Goal: Information Seeking & Learning: Learn about a topic

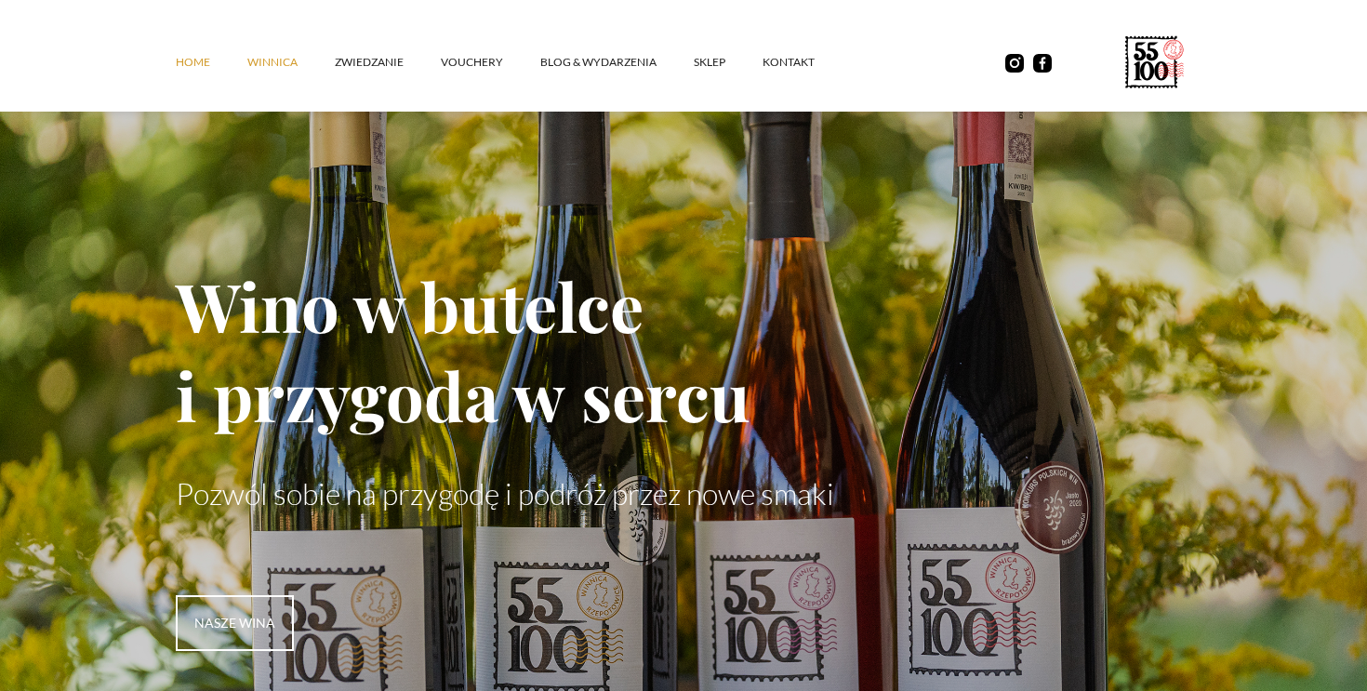
click at [297, 57] on link "winnica" at bounding box center [290, 62] width 87 height 56
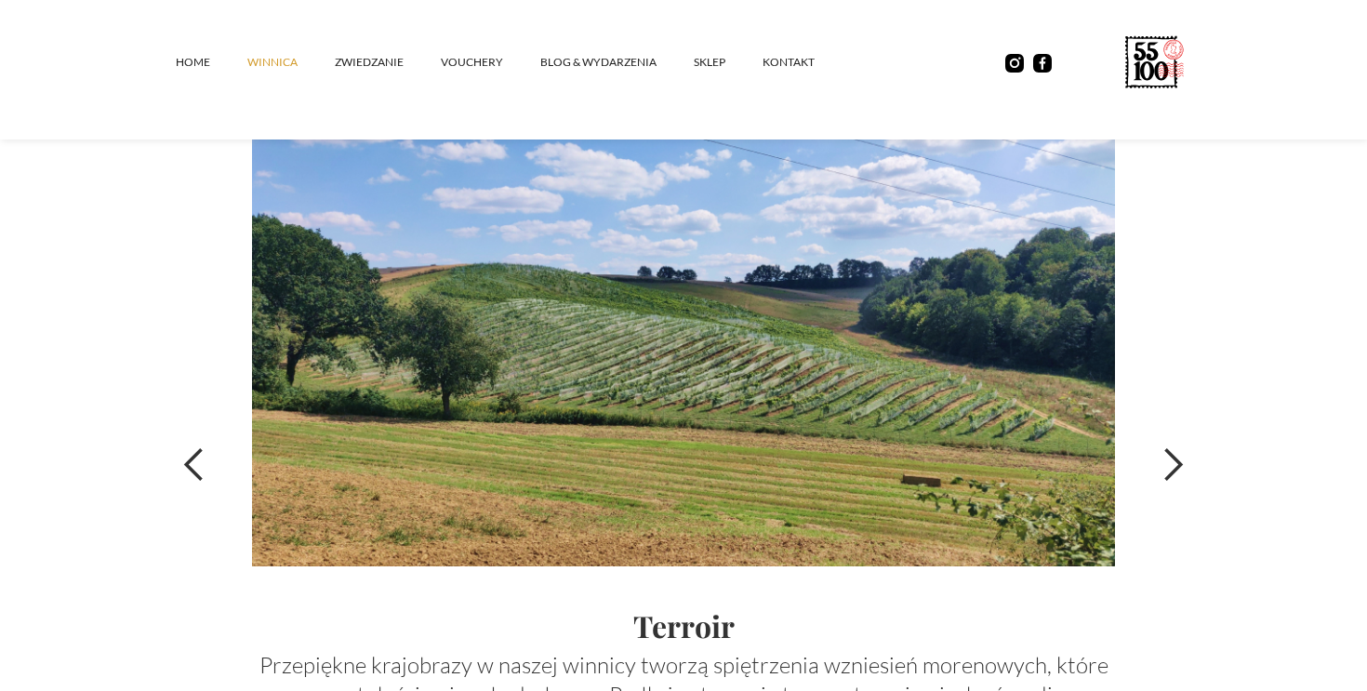
scroll to position [6289, 0]
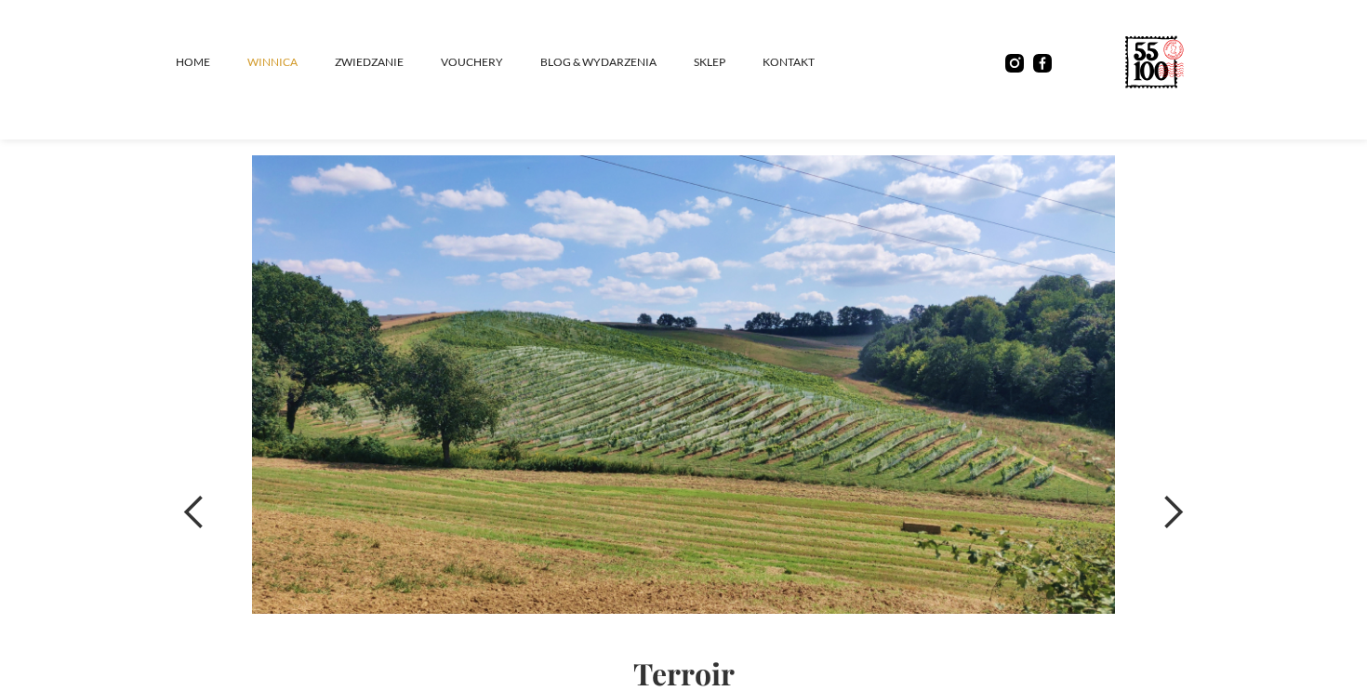
click at [1169, 507] on div "next slide" at bounding box center [1172, 512] width 37 height 37
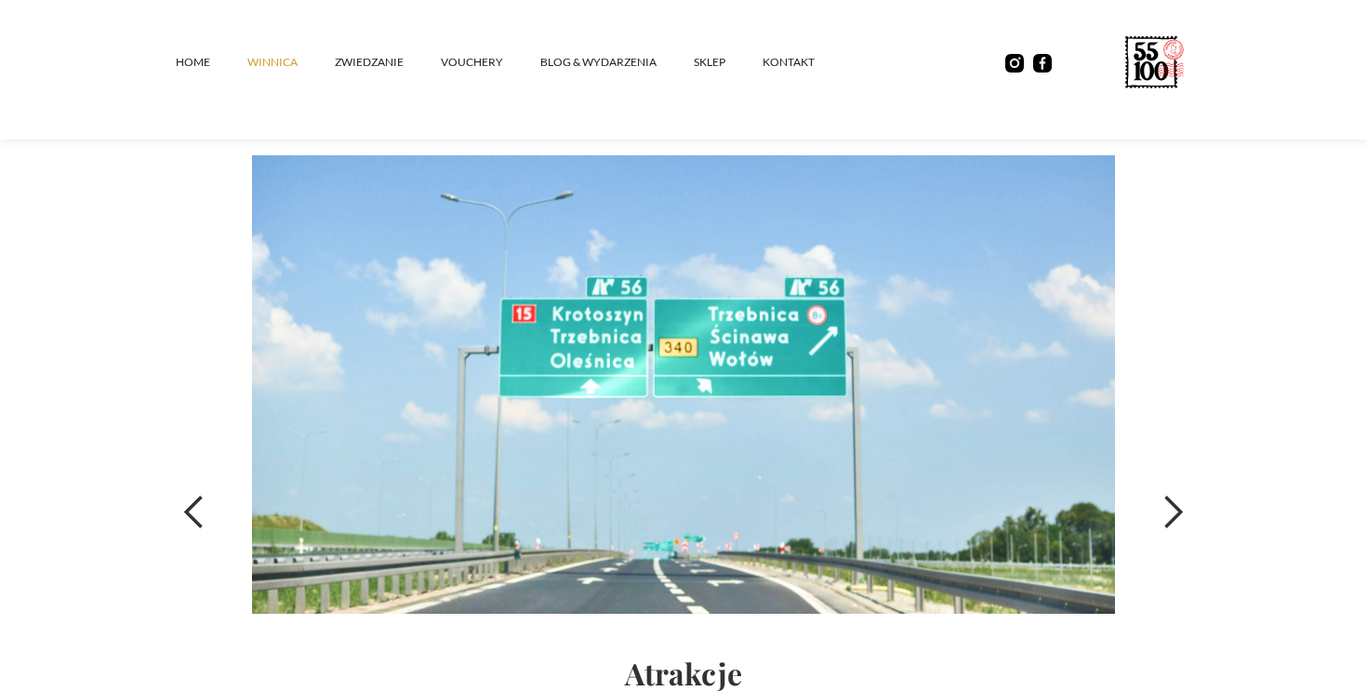
click at [1169, 507] on div "next slide" at bounding box center [1172, 512] width 37 height 37
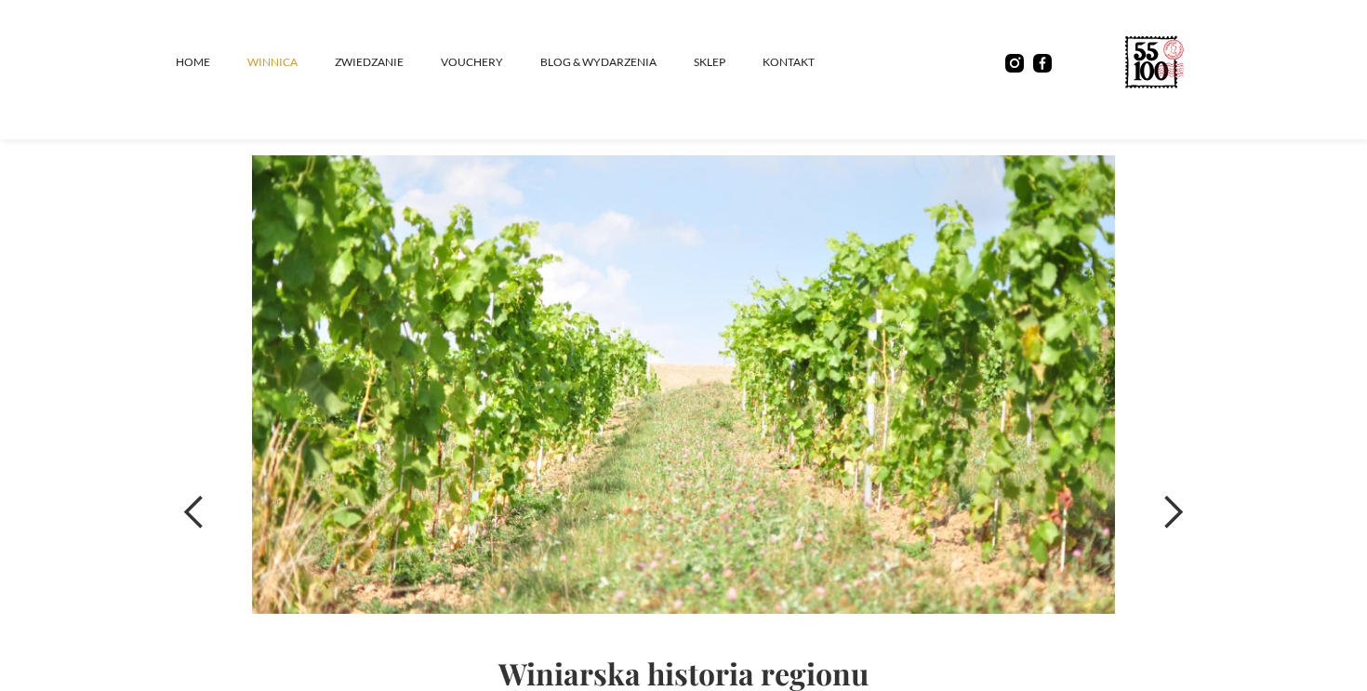
click at [1169, 507] on div "next slide" at bounding box center [1172, 512] width 37 height 37
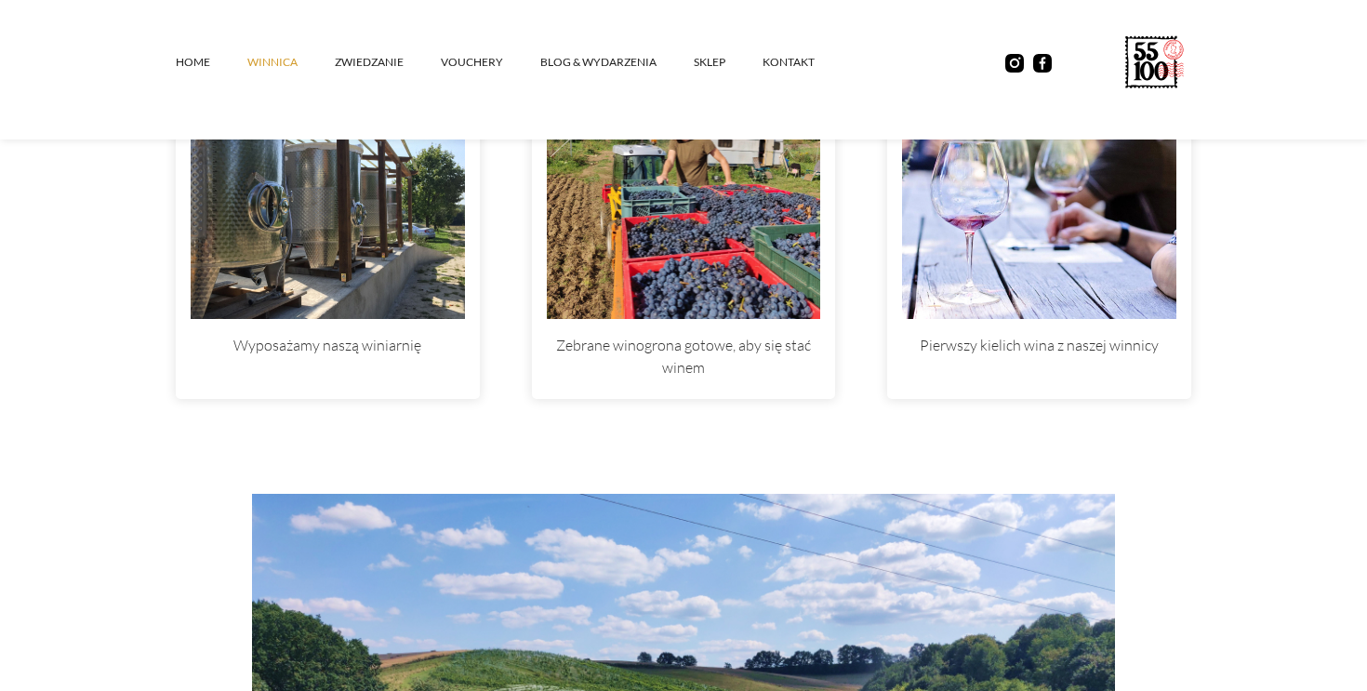
scroll to position [5797, 0]
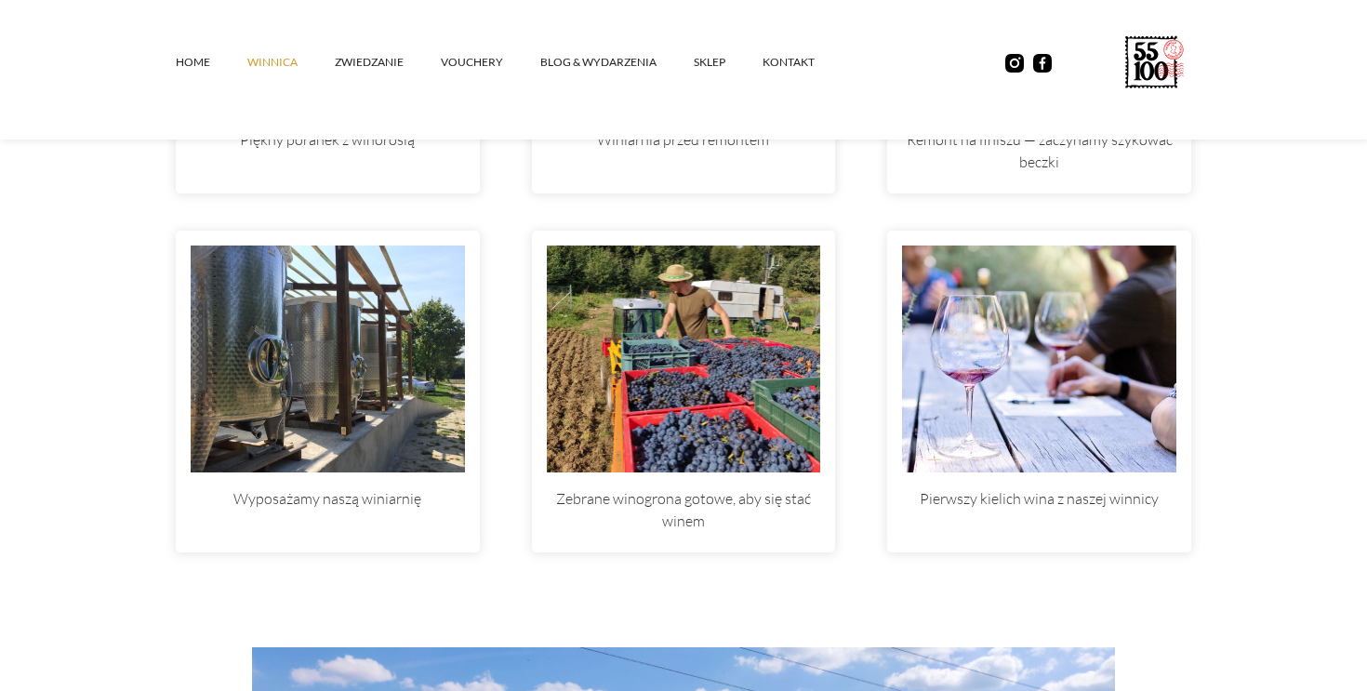
click at [689, 391] on img at bounding box center [684, 359] width 274 height 227
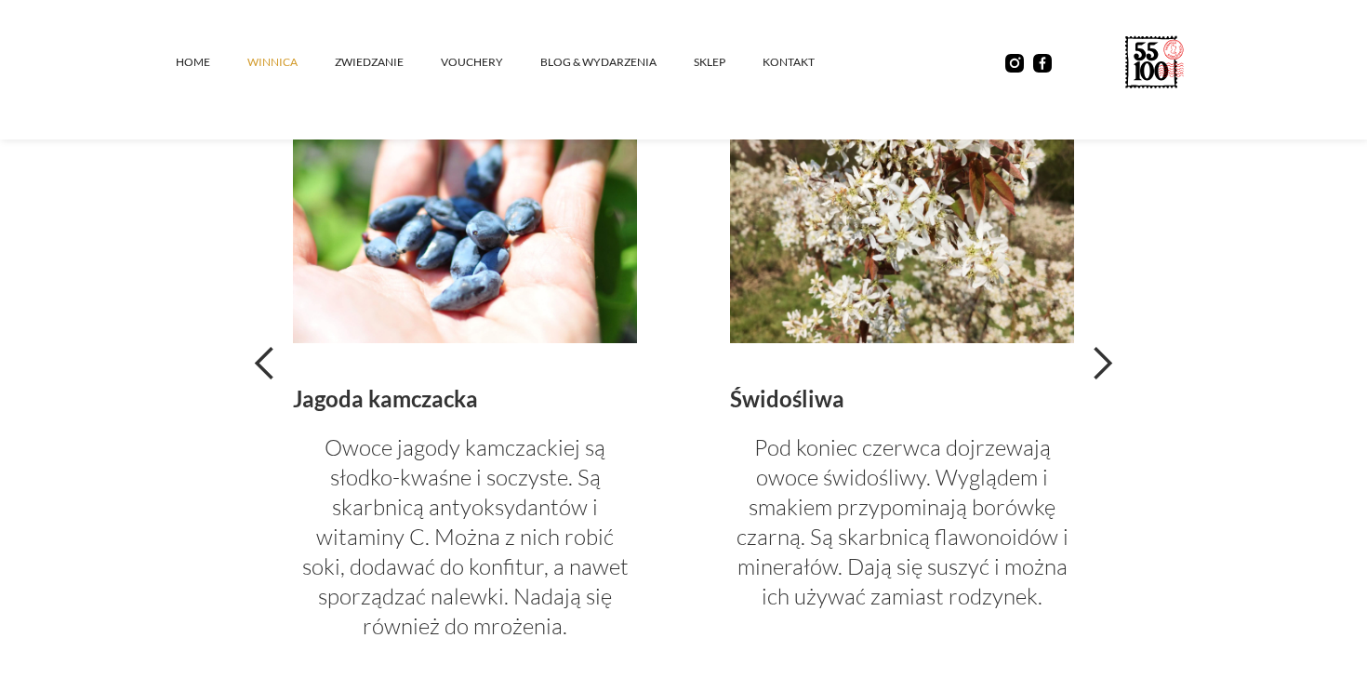
scroll to position [4174, 0]
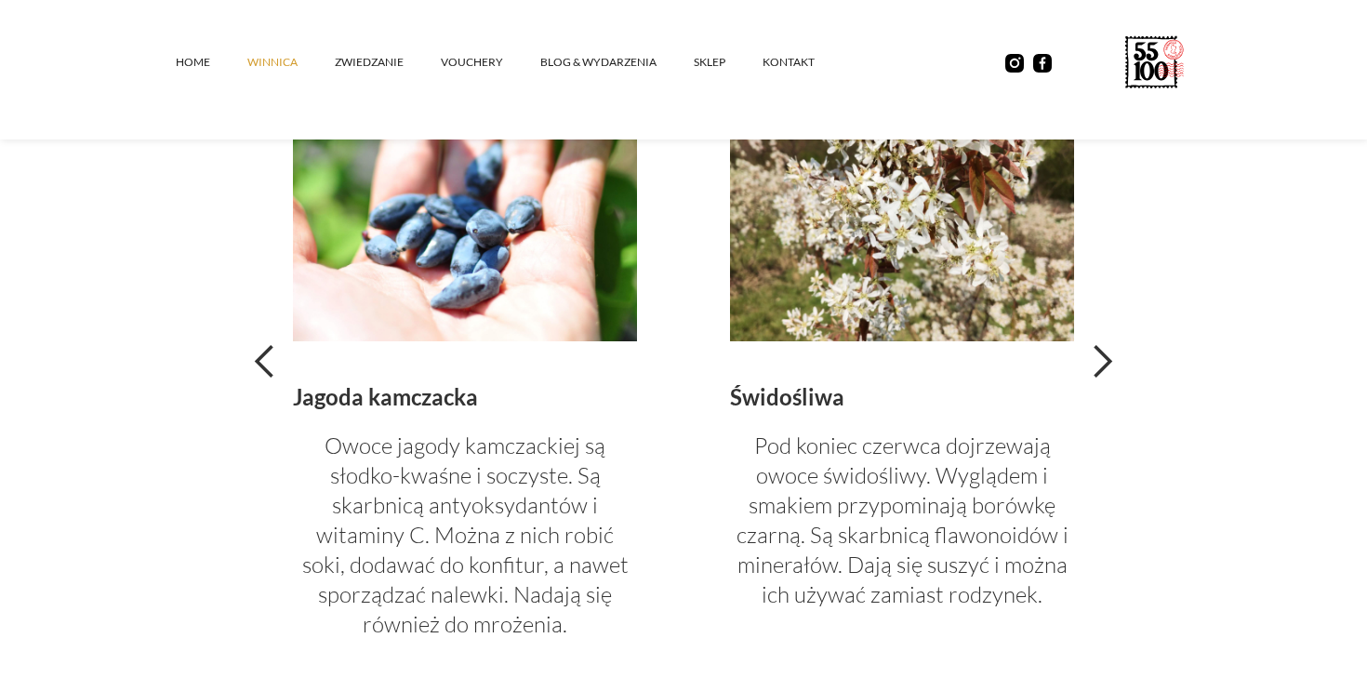
click at [1103, 353] on div "next slide" at bounding box center [1102, 361] width 37 height 37
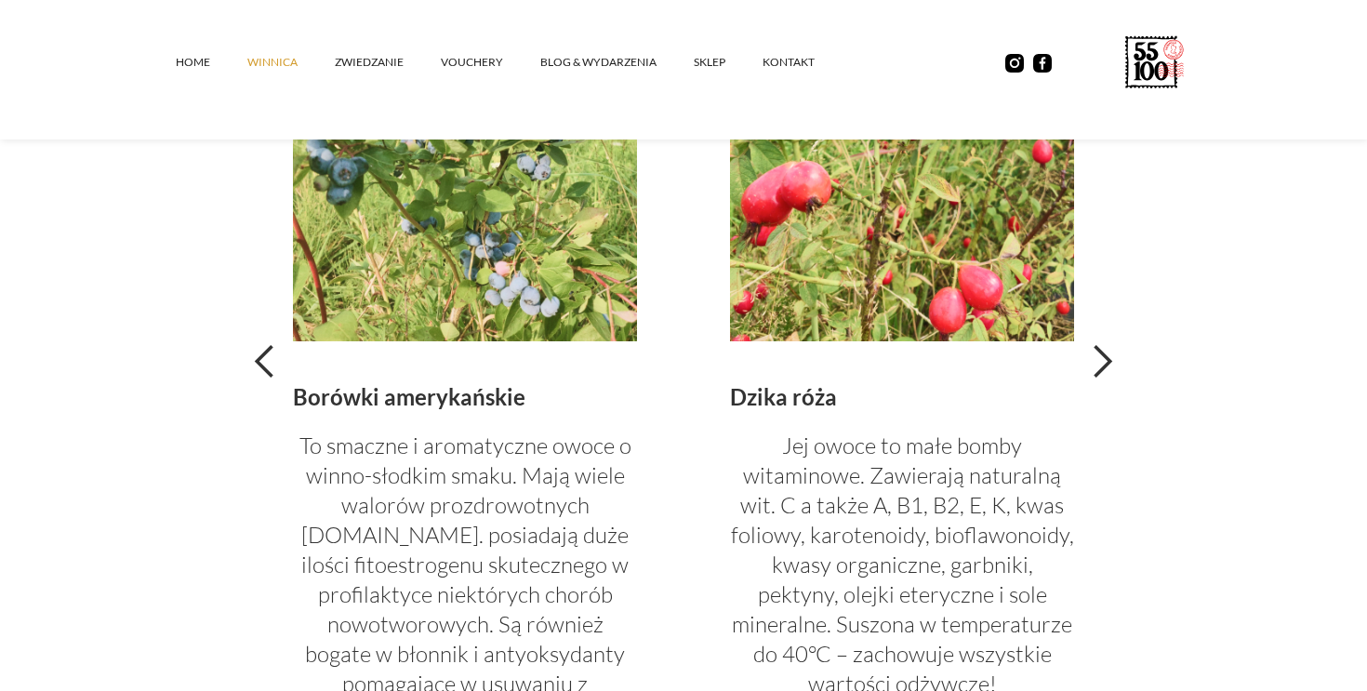
click at [1102, 353] on div "next slide" at bounding box center [1102, 361] width 37 height 37
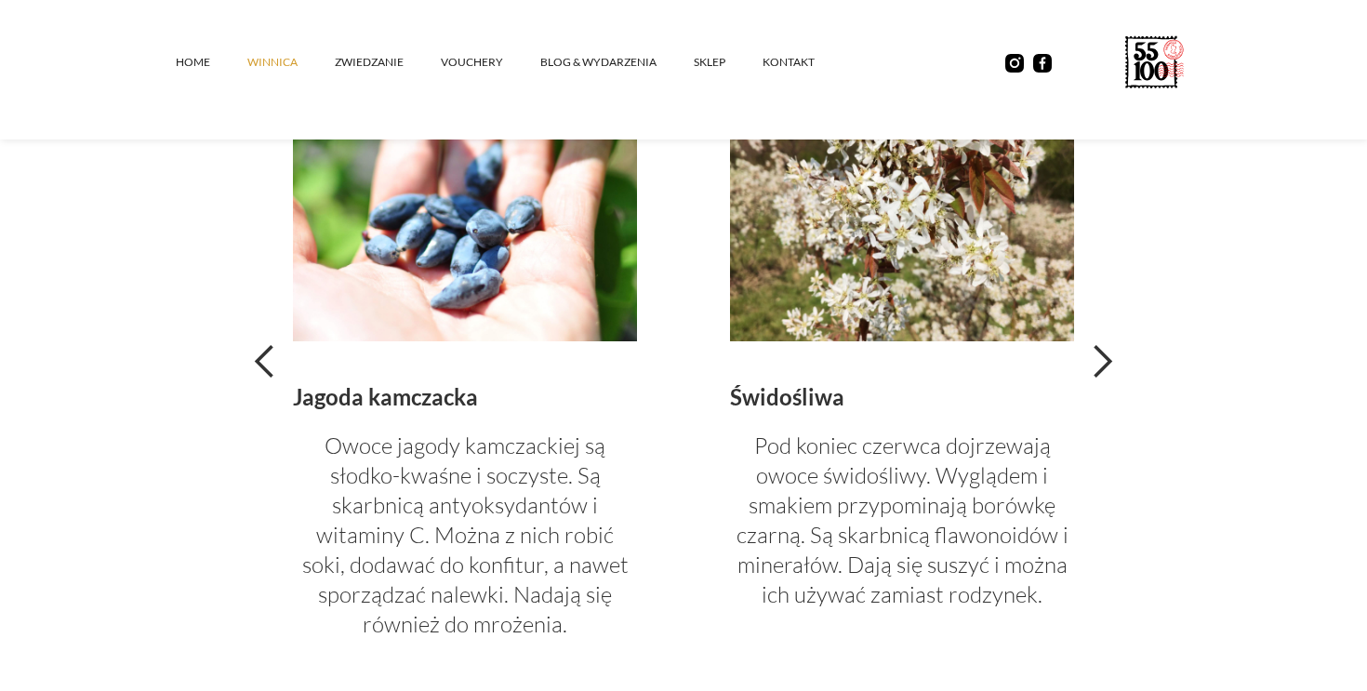
click at [1102, 353] on div "next slide" at bounding box center [1102, 361] width 37 height 37
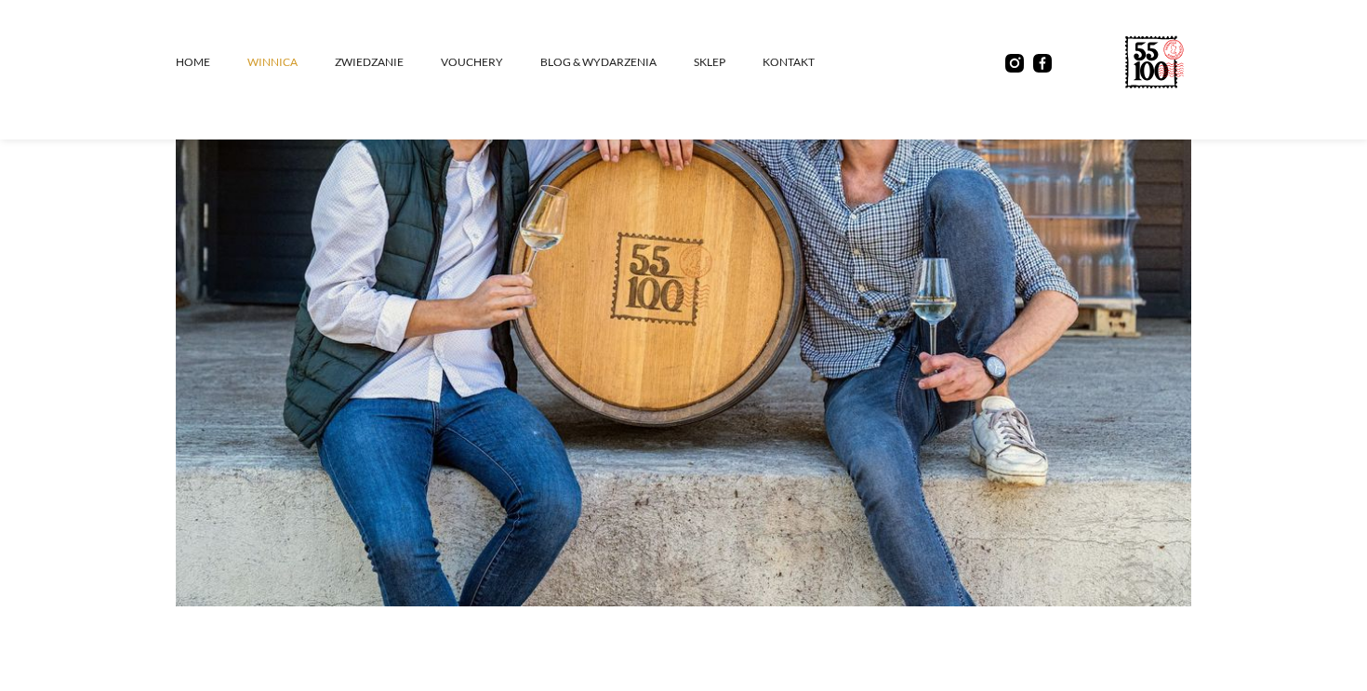
scroll to position [0, 0]
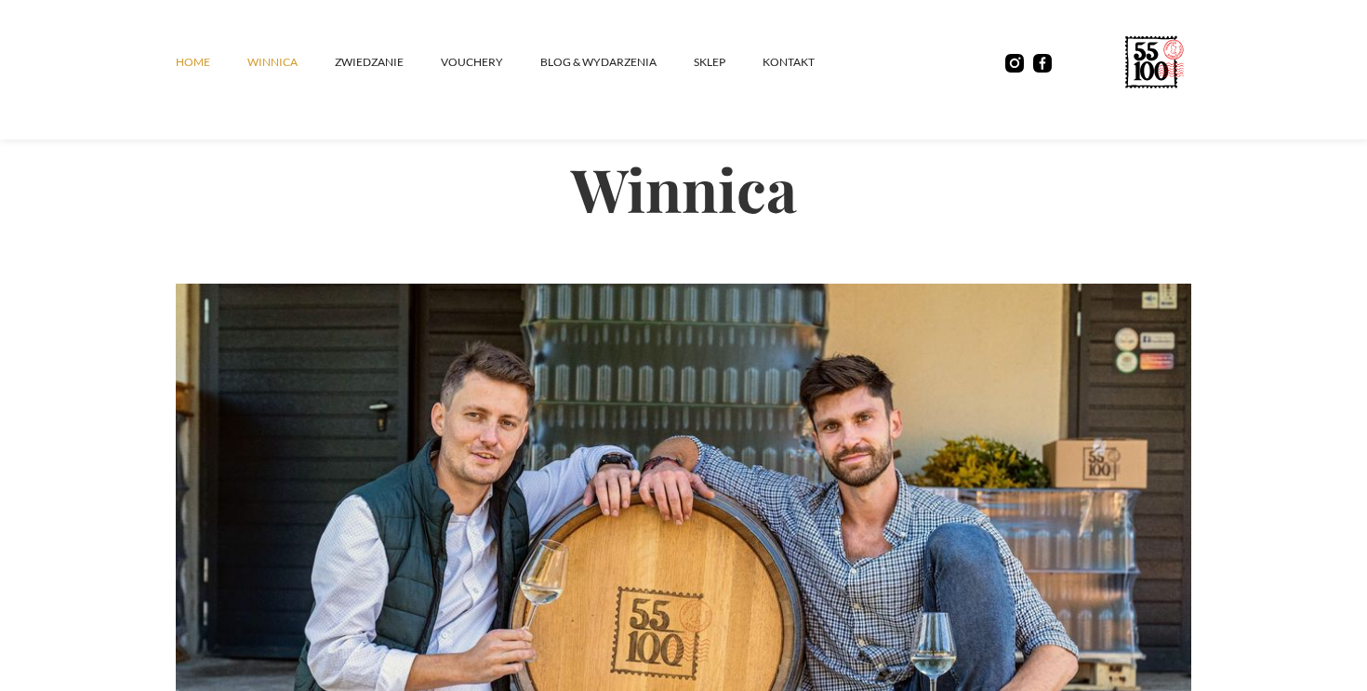
click at [202, 69] on link "Home" at bounding box center [212, 62] width 72 height 56
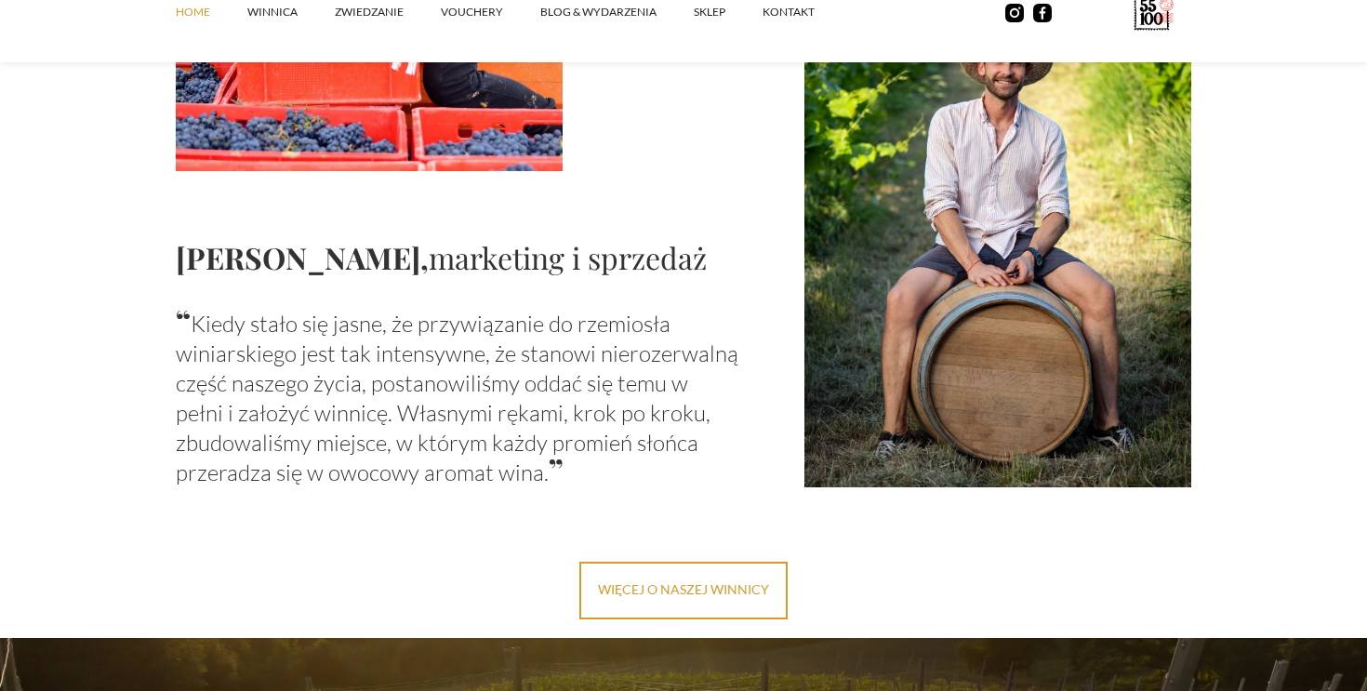
scroll to position [2078, 0]
click at [567, 374] on p "“ Kiedy stało się jasne, że przywiązanie do rzemiosła winiarskiego jest tak int…" at bounding box center [458, 395] width 564 height 182
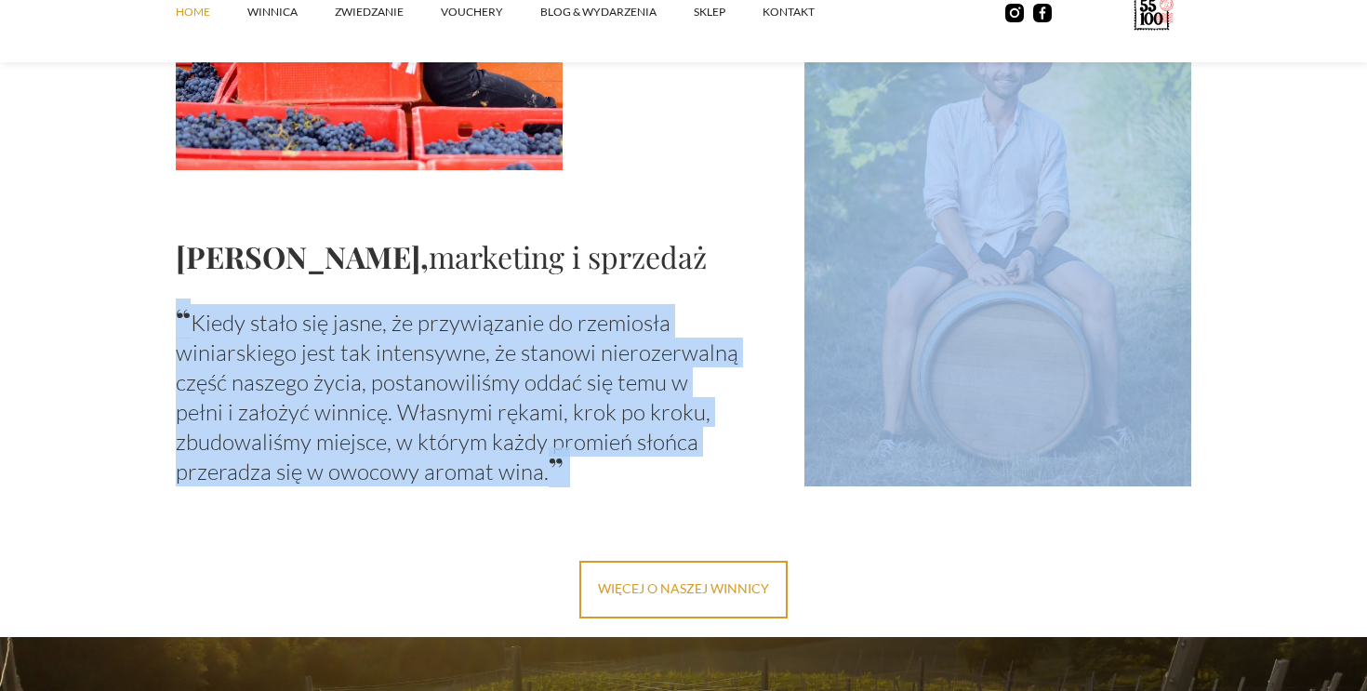
click at [567, 374] on p "“ Kiedy stało się jasne, że przywiązanie do rzemiosła winiarskiego jest tak int…" at bounding box center [458, 395] width 564 height 182
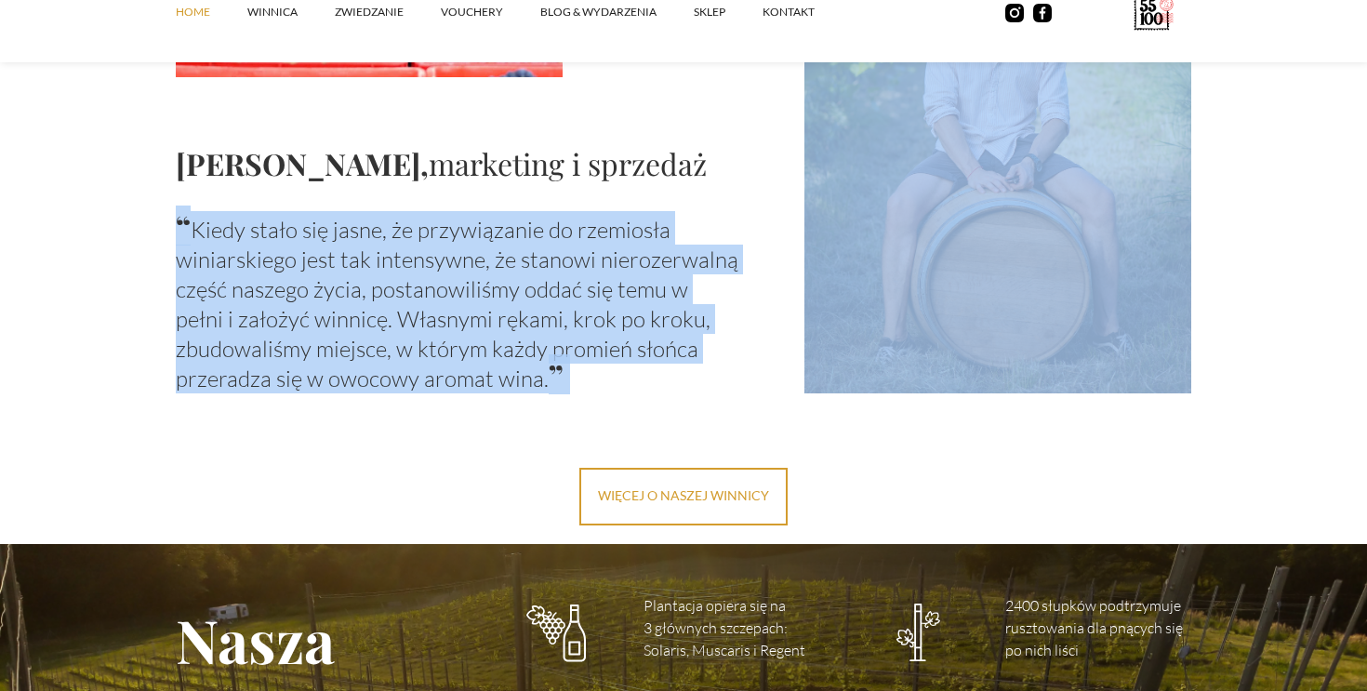
click at [539, 296] on p "“ Kiedy stało się jasne, że przywiązanie do rzemiosła winiarskiego jest tak int…" at bounding box center [458, 302] width 564 height 182
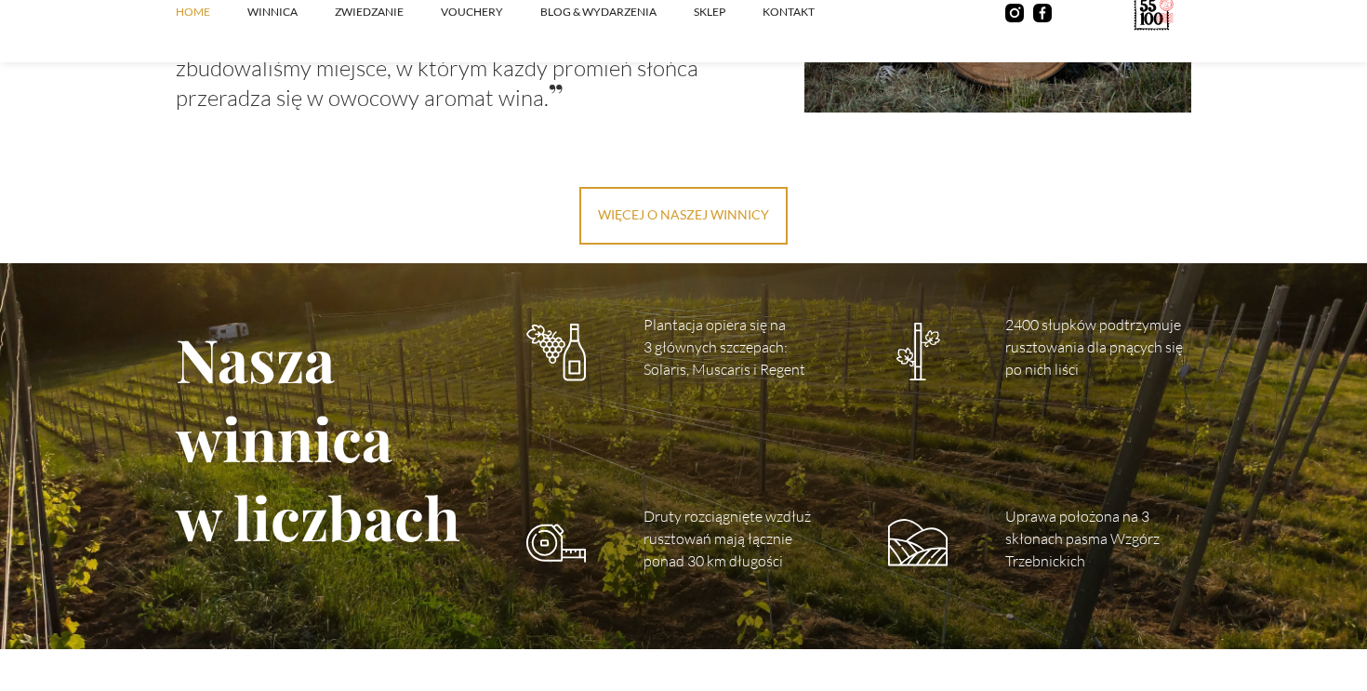
scroll to position [2531, 0]
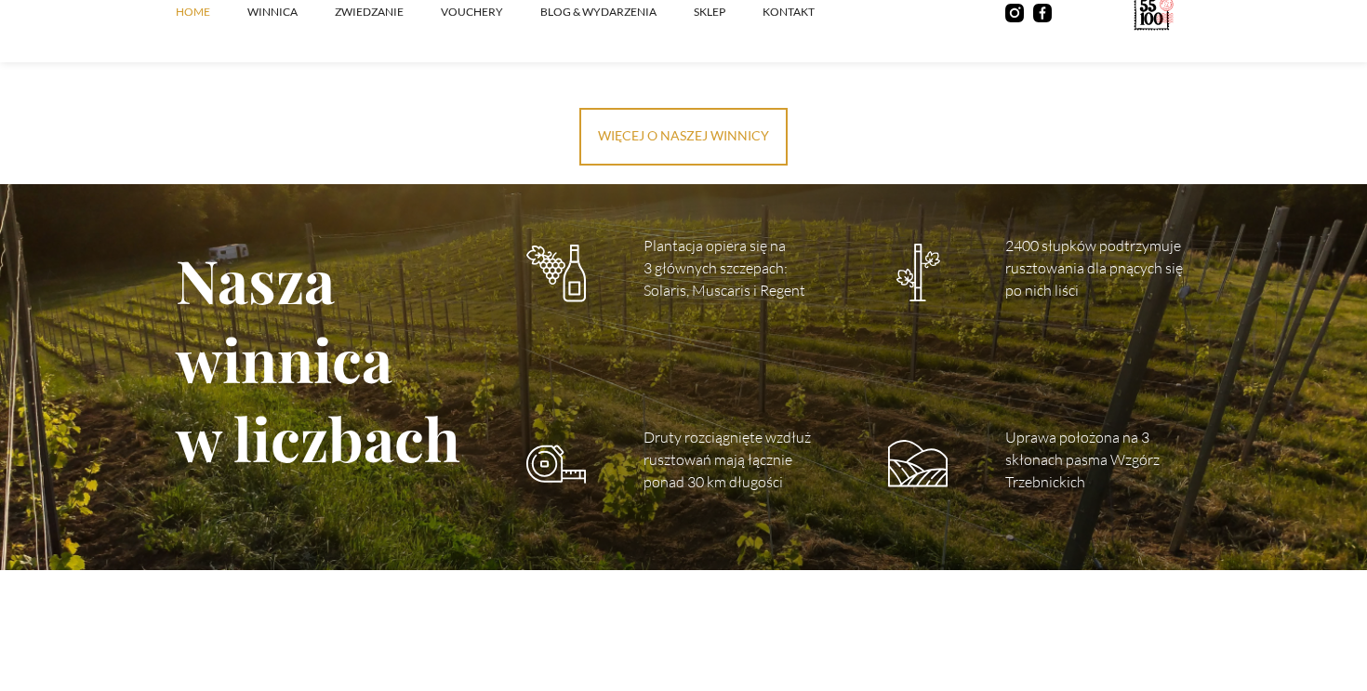
click at [736, 249] on p "Plantacja opiera się na 3 głównych szczepach: Solaris, Muscaris i Regent" at bounding box center [737, 267] width 186 height 67
click at [730, 270] on p "Plantacja opiera się na 3 głównych szczepach: Solaris, Muscaris i Regent" at bounding box center [737, 267] width 186 height 67
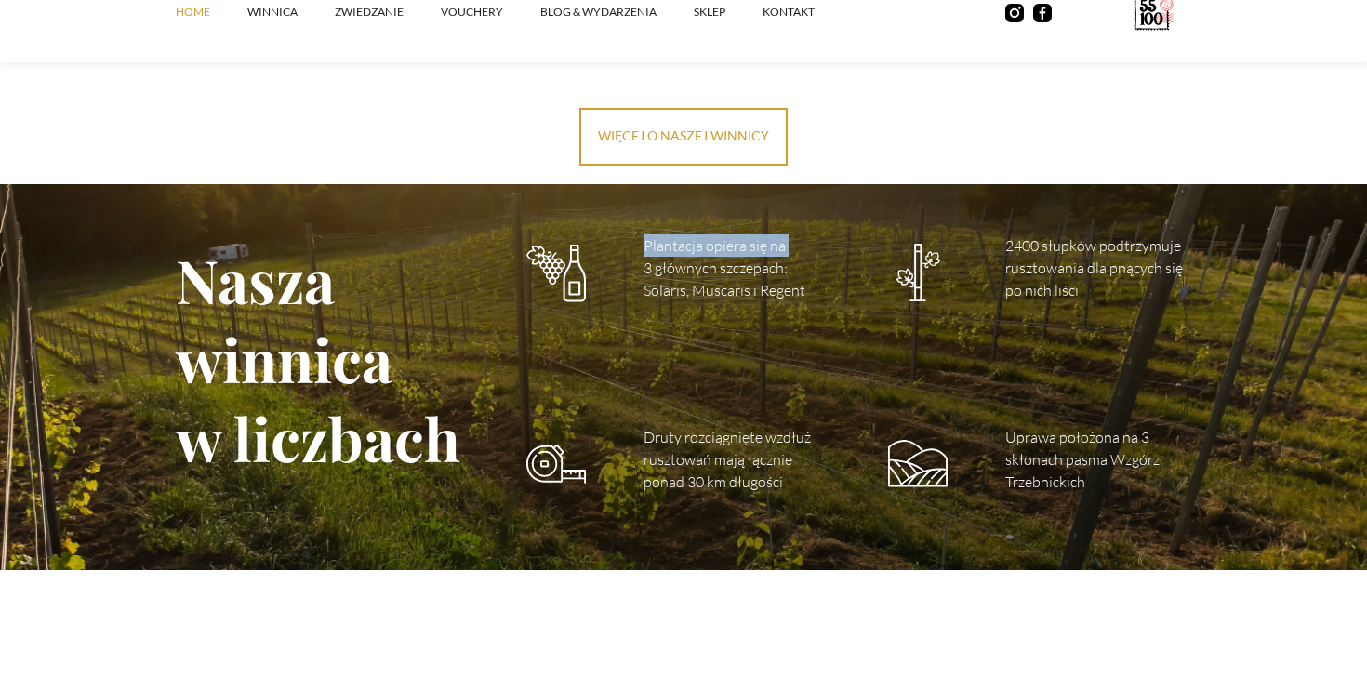
click at [761, 267] on p "Plantacja opiera się na 3 głównych szczepach: Solaris, Muscaris i Regent" at bounding box center [737, 267] width 186 height 67
click at [787, 265] on p "Plantacja opiera się na 3 głównych szczepach: Solaris, Muscaris i Regent" at bounding box center [737, 267] width 186 height 67
click at [1037, 241] on p "2400 słupków podtrzymuje rusztowania dla pnących się po nich liści" at bounding box center [1098, 267] width 186 height 67
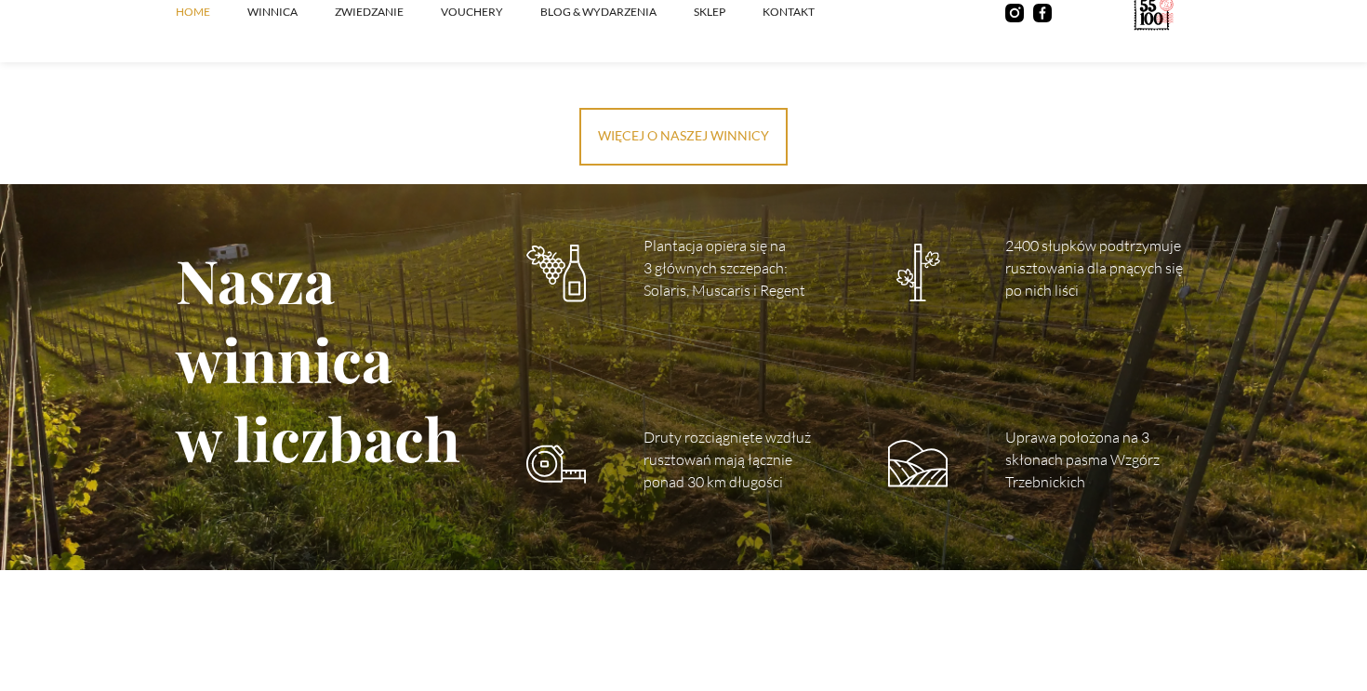
click at [1037, 241] on p "2400 słupków podtrzymuje rusztowania dla pnących się po nich liści" at bounding box center [1098, 267] width 186 height 67
click at [1107, 251] on p "2400 słupków podtrzymuje rusztowania dla pnących się po nich liści" at bounding box center [1098, 267] width 186 height 67
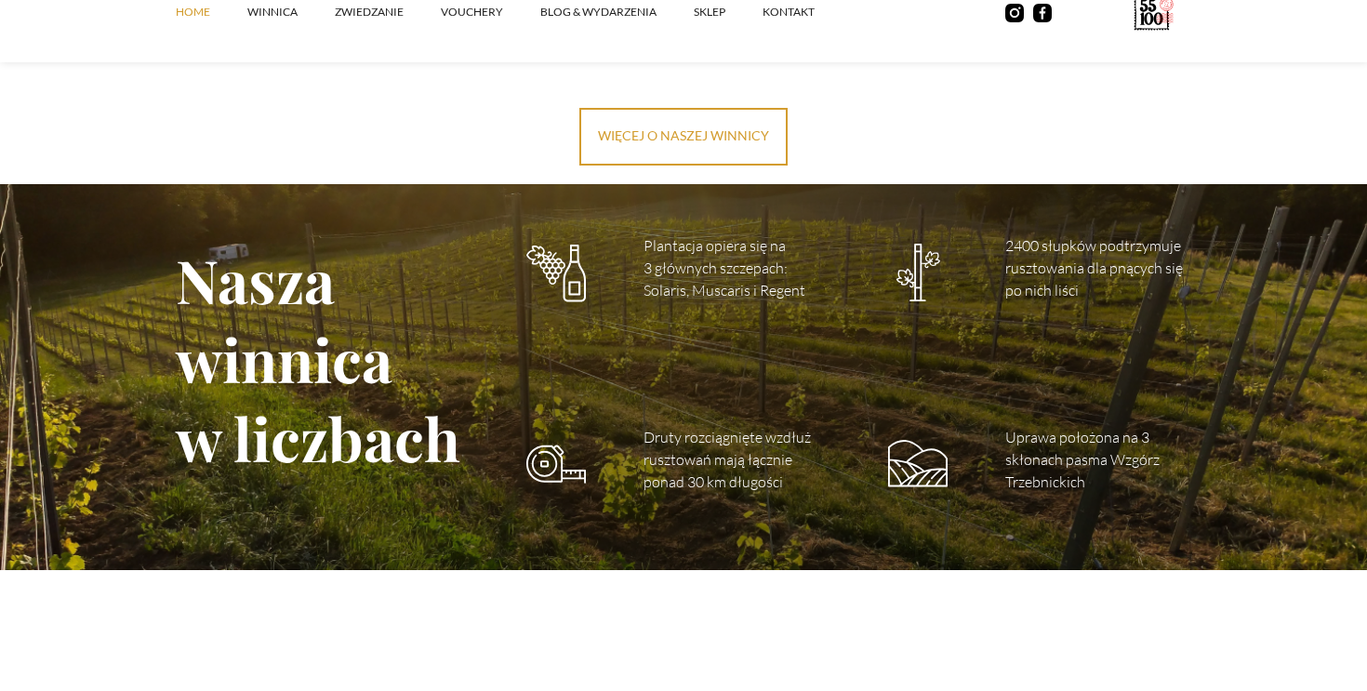
click at [1124, 240] on p "2400 słupków podtrzymuje rusztowania dla pnących się po nich liści" at bounding box center [1098, 267] width 186 height 67
click at [1124, 273] on p "2400 słupków podtrzymuje rusztowania dla pnących się po nich liści" at bounding box center [1098, 267] width 186 height 67
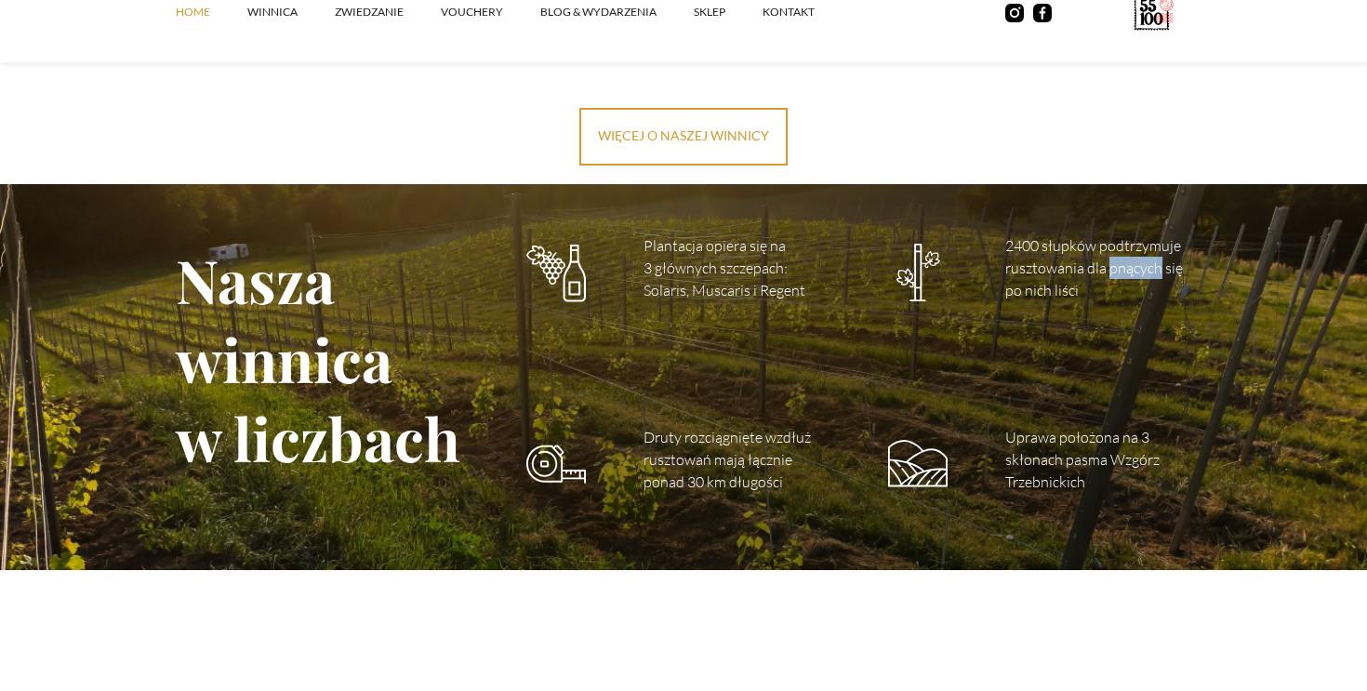
click at [1124, 273] on p "2400 słupków podtrzymuje rusztowania dla pnących się po nich liści" at bounding box center [1098, 267] width 186 height 67
click at [749, 441] on p "Druty rozciągnięte wzdłuż rusztowań mają łącznie ponad 30 km długości" at bounding box center [737, 459] width 186 height 67
click at [709, 442] on p "Druty rozciągnięte wzdłuż rusztowań mają łącznie ponad 30 km długości" at bounding box center [737, 459] width 186 height 67
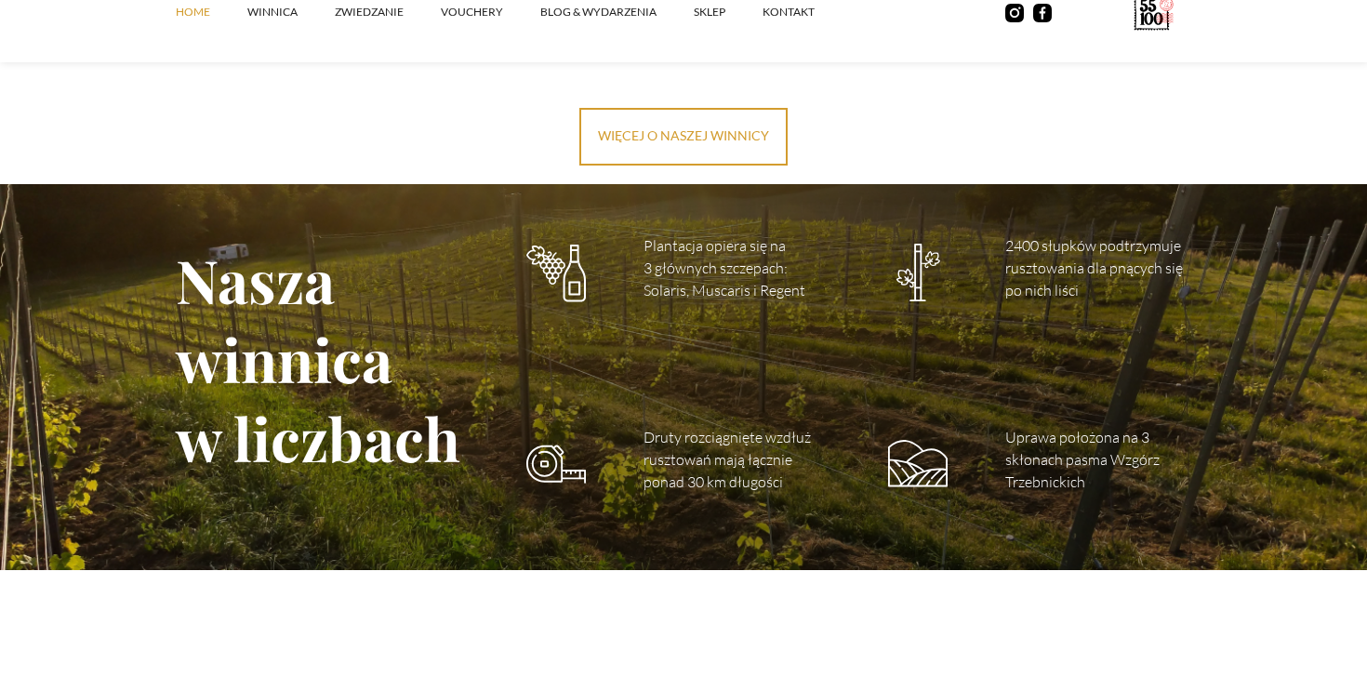
click at [709, 442] on p "Druty rozciągnięte wzdłuż rusztowań mają łącznie ponad 30 km długości" at bounding box center [737, 459] width 186 height 67
click at [714, 459] on p "Druty rozciągnięte wzdłuż rusztowań mają łącznie ponad 30 km długości" at bounding box center [737, 459] width 186 height 67
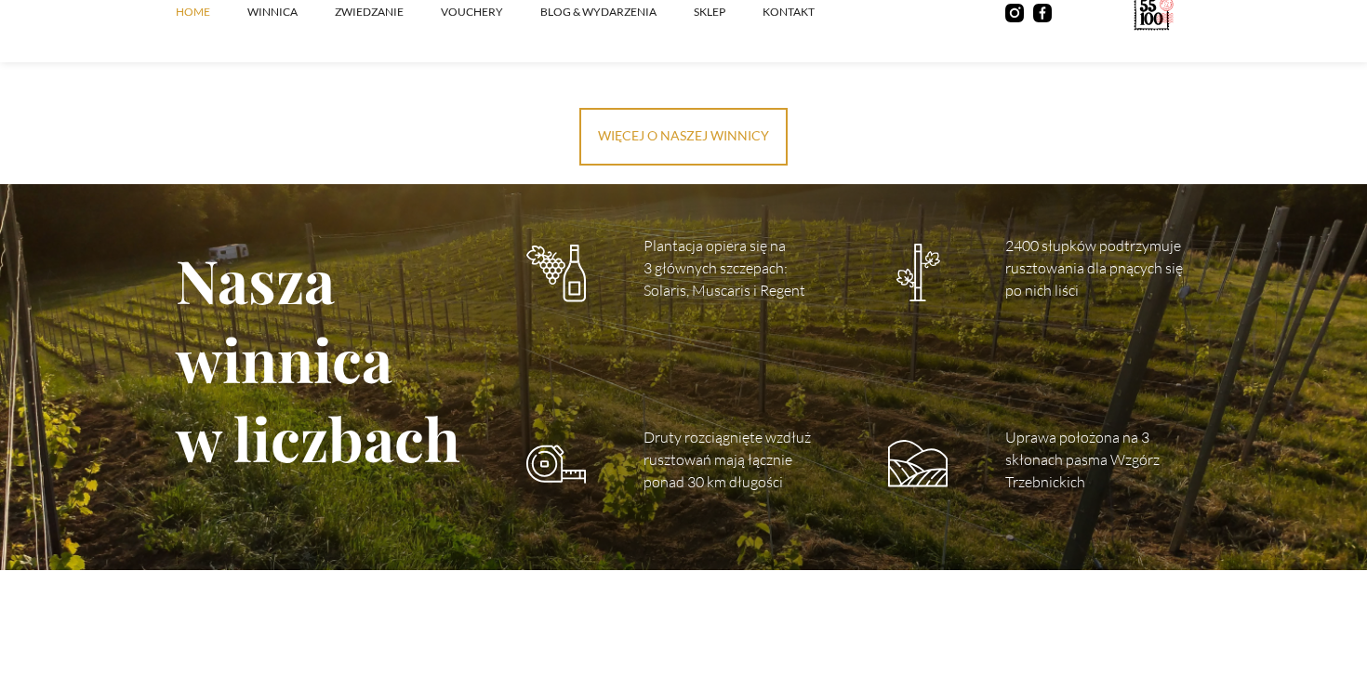
click at [1104, 440] on p "Uprawa położona na 3 skłonach pasma Wzgórz Trzebnickich" at bounding box center [1098, 459] width 186 height 67
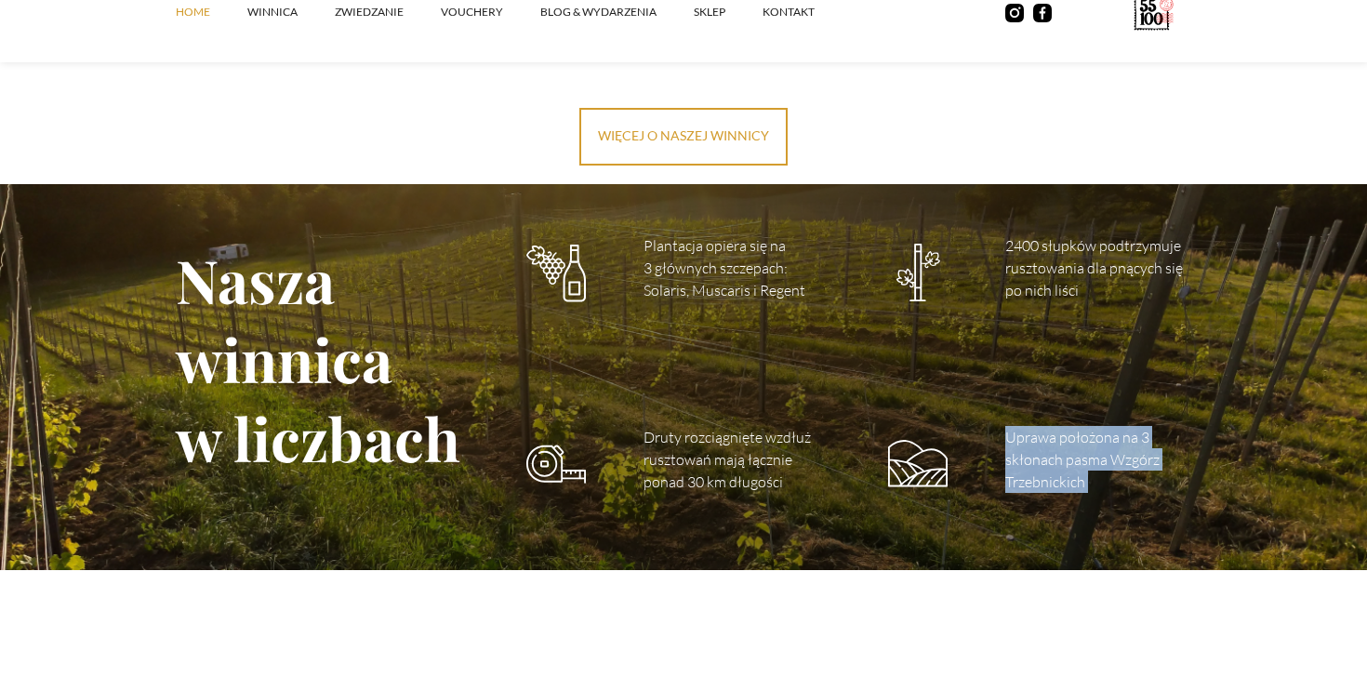
click at [1104, 440] on p "Uprawa położona na 3 skłonach pasma Wzgórz Trzebnickich" at bounding box center [1098, 459] width 186 height 67
click at [1122, 463] on p "Uprawa położona na 3 skłonach pasma Wzgórz Trzebnickich" at bounding box center [1098, 459] width 186 height 67
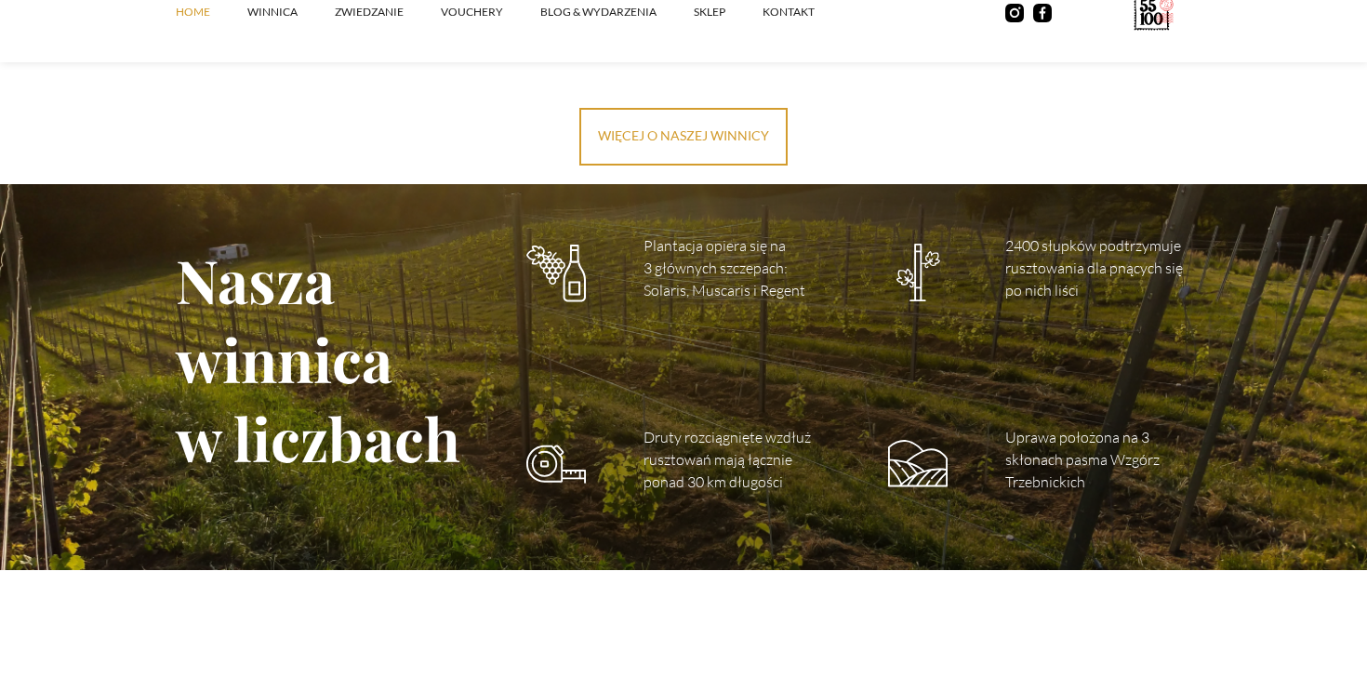
click at [1122, 463] on p "Uprawa położona na 3 skłonach pasma Wzgórz Trzebnickich" at bounding box center [1098, 459] width 186 height 67
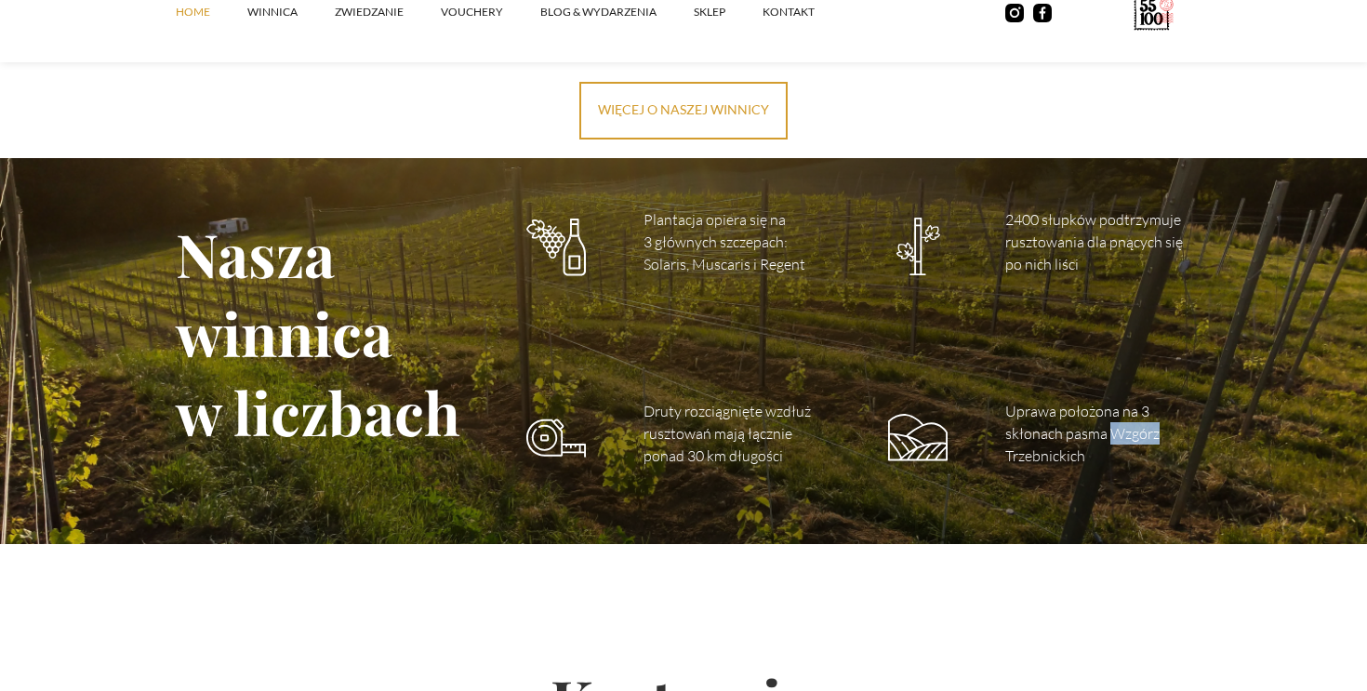
scroll to position [2562, 0]
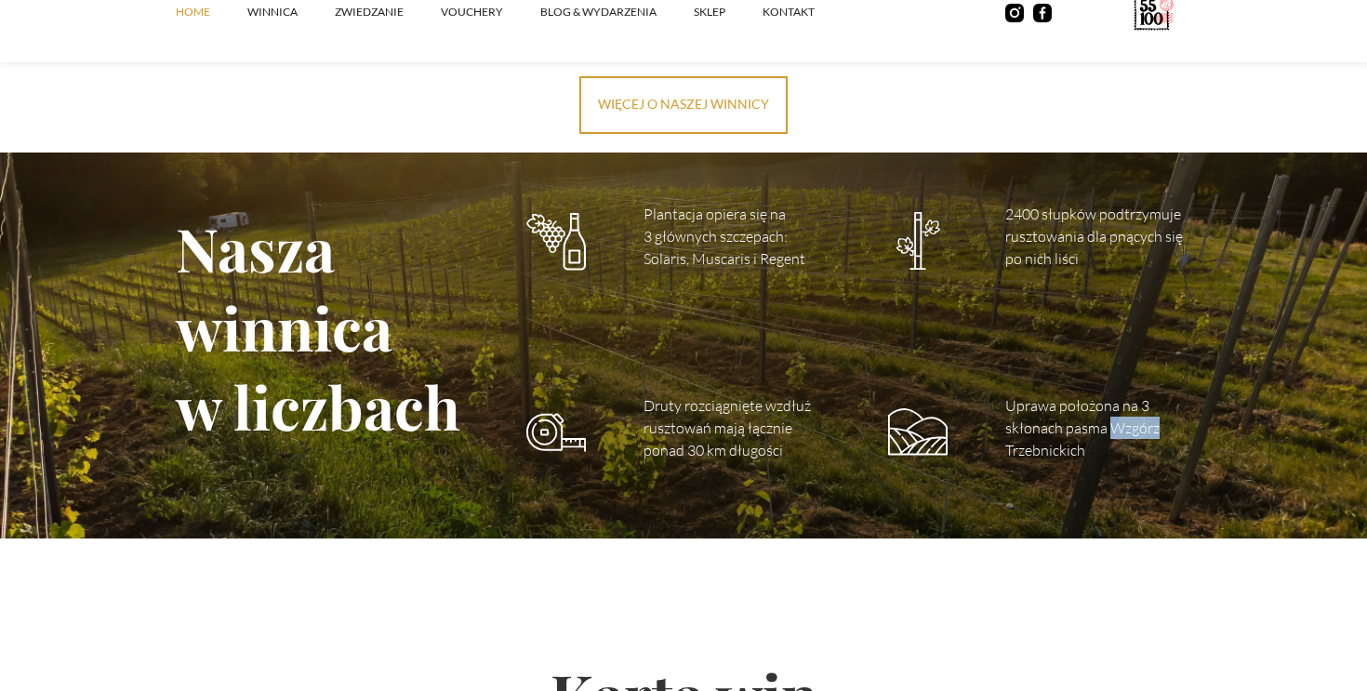
click at [1111, 433] on p "Uprawa położona na 3 skłonach pasma Wzgórz Trzebnickich" at bounding box center [1098, 427] width 186 height 67
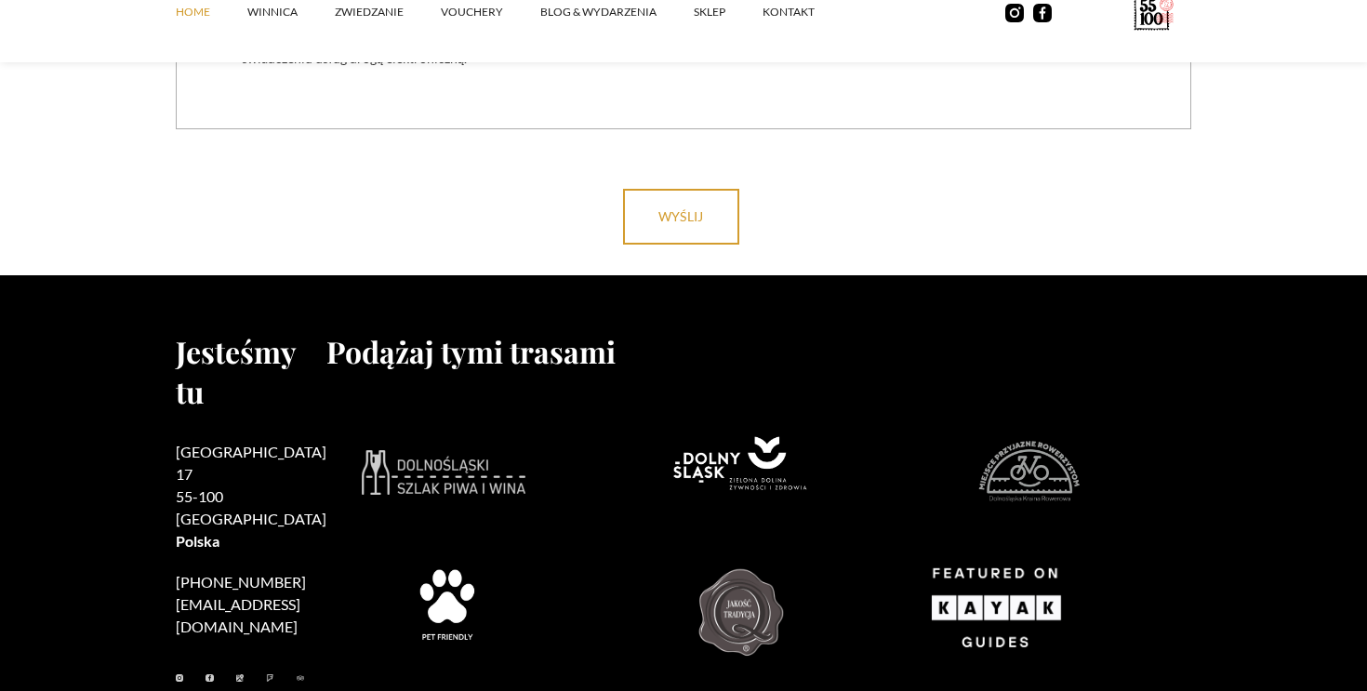
scroll to position [7623, 0]
